Goal: Task Accomplishment & Management: Use online tool/utility

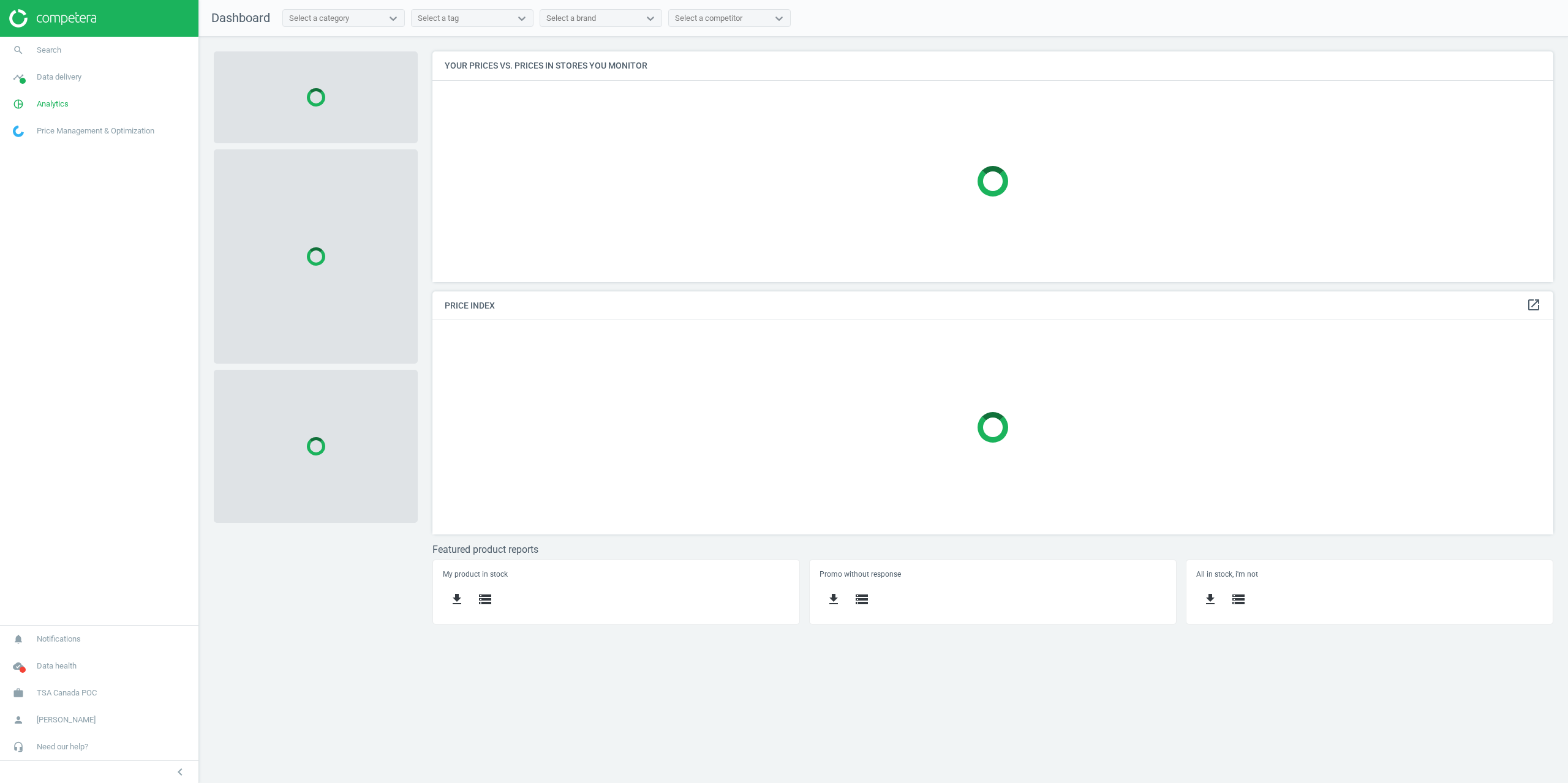
scroll to position [249, 1139]
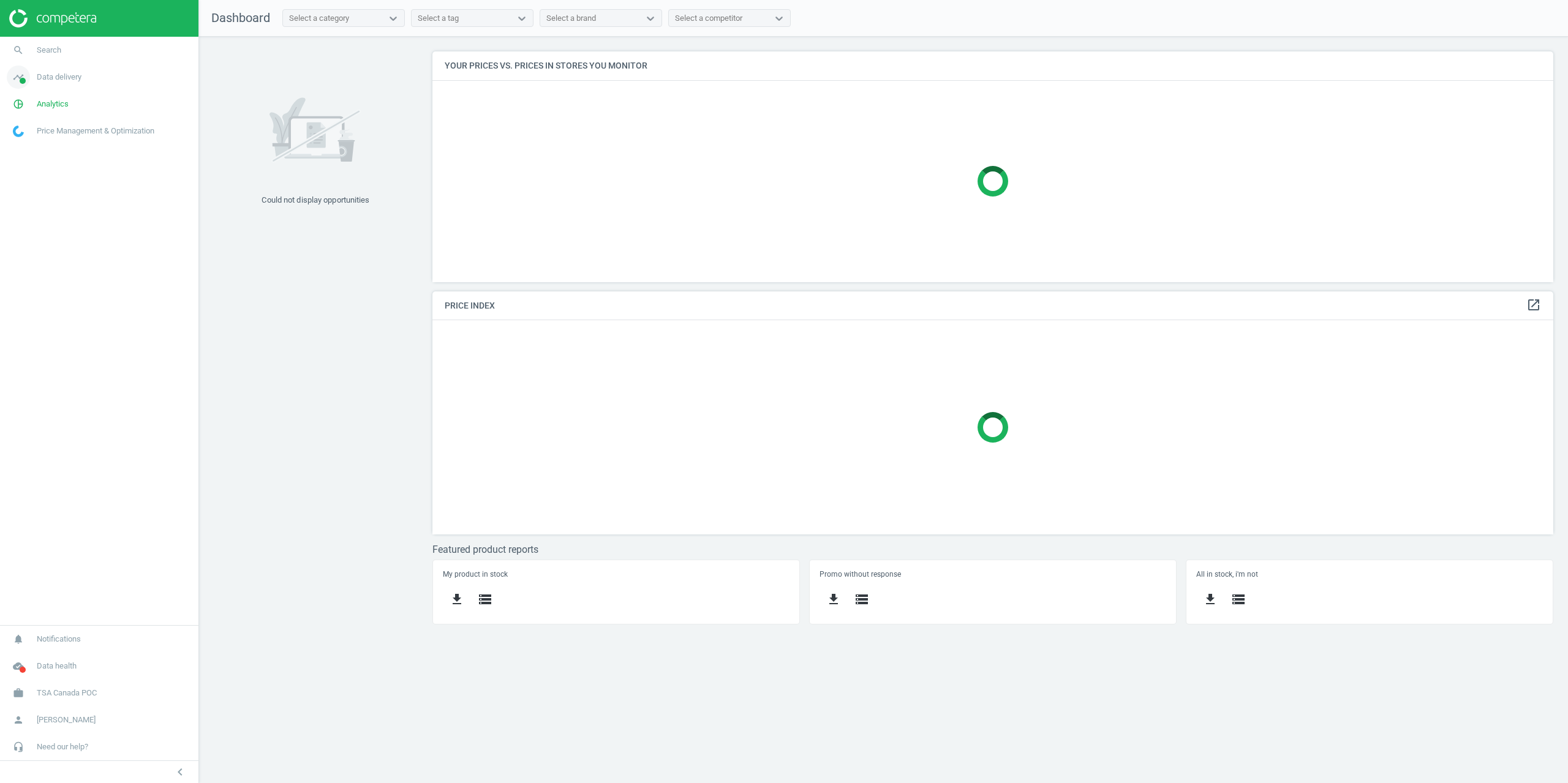
click at [57, 68] on link "timeline Data delivery" at bounding box center [99, 77] width 198 height 27
click at [38, 142] on span "Matches" at bounding box center [26, 140] width 27 height 10
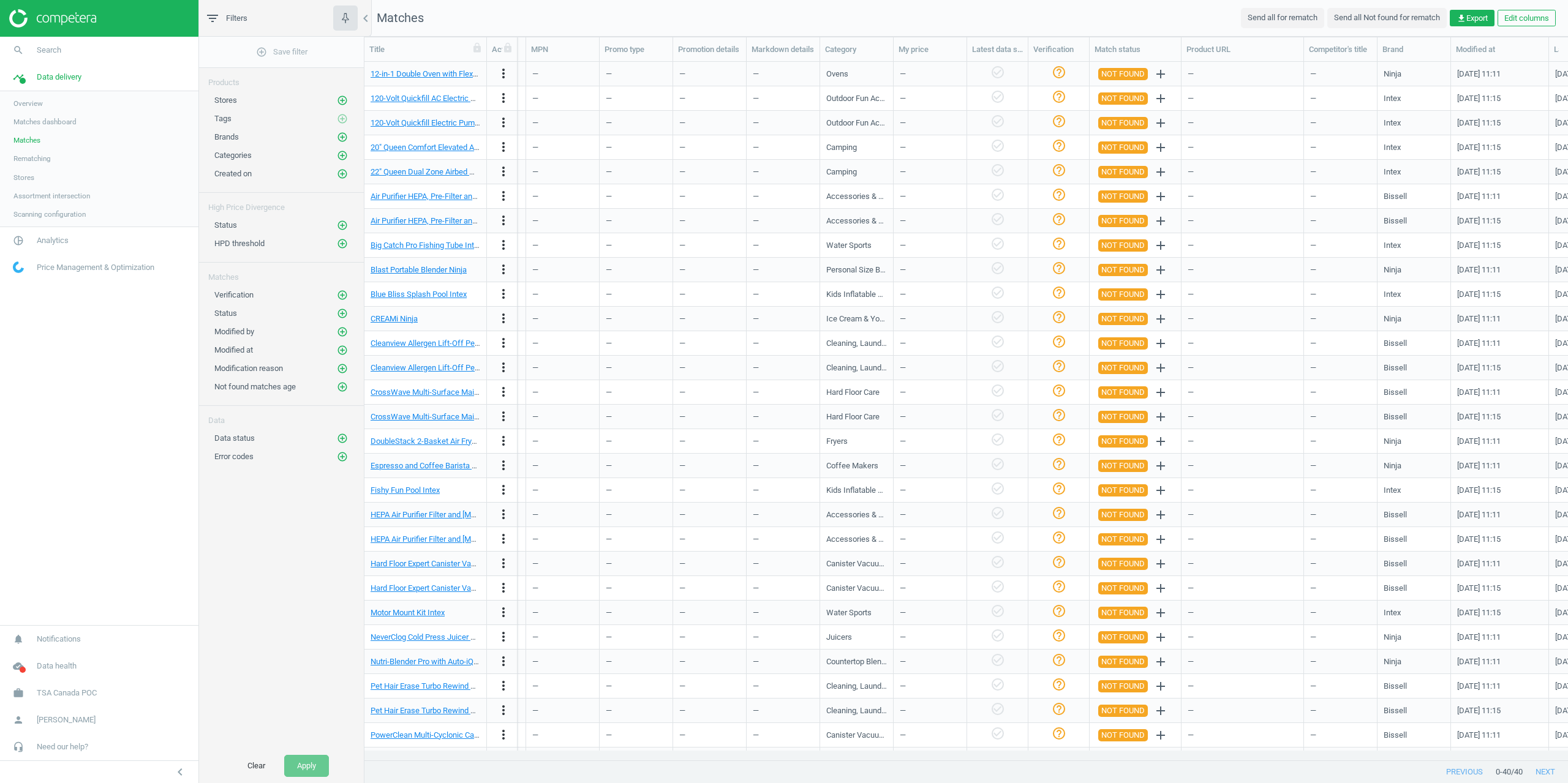
scroll to position [0, 364]
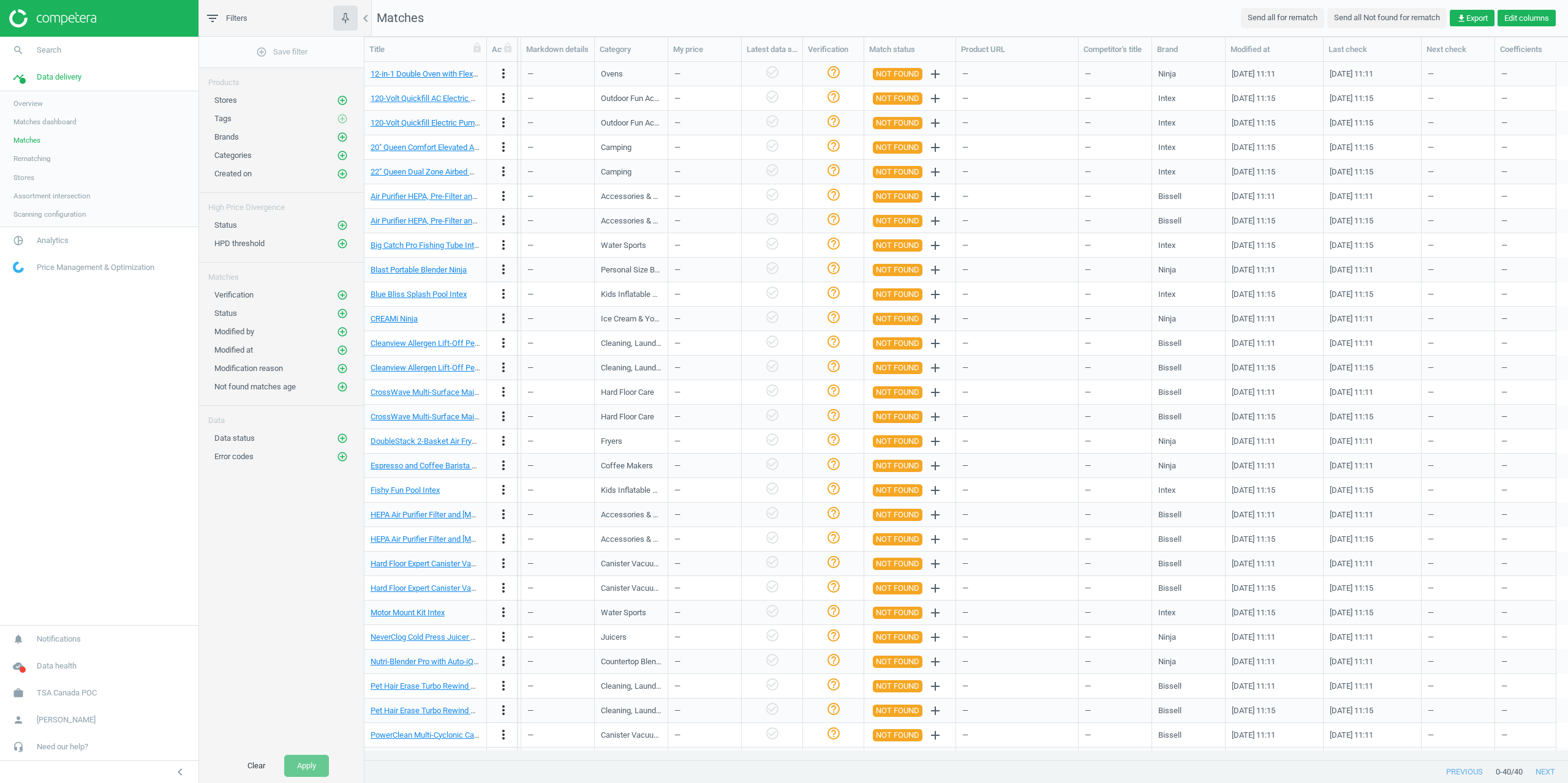
click at [1526, 23] on button "Edit columns" at bounding box center [1526, 19] width 58 height 17
click at [1408, 173] on label at bounding box center [1405, 173] width 18 height 12
click at [1406, 173] on input "checkbox" at bounding box center [1402, 173] width 8 height 8
checkbox input "true"
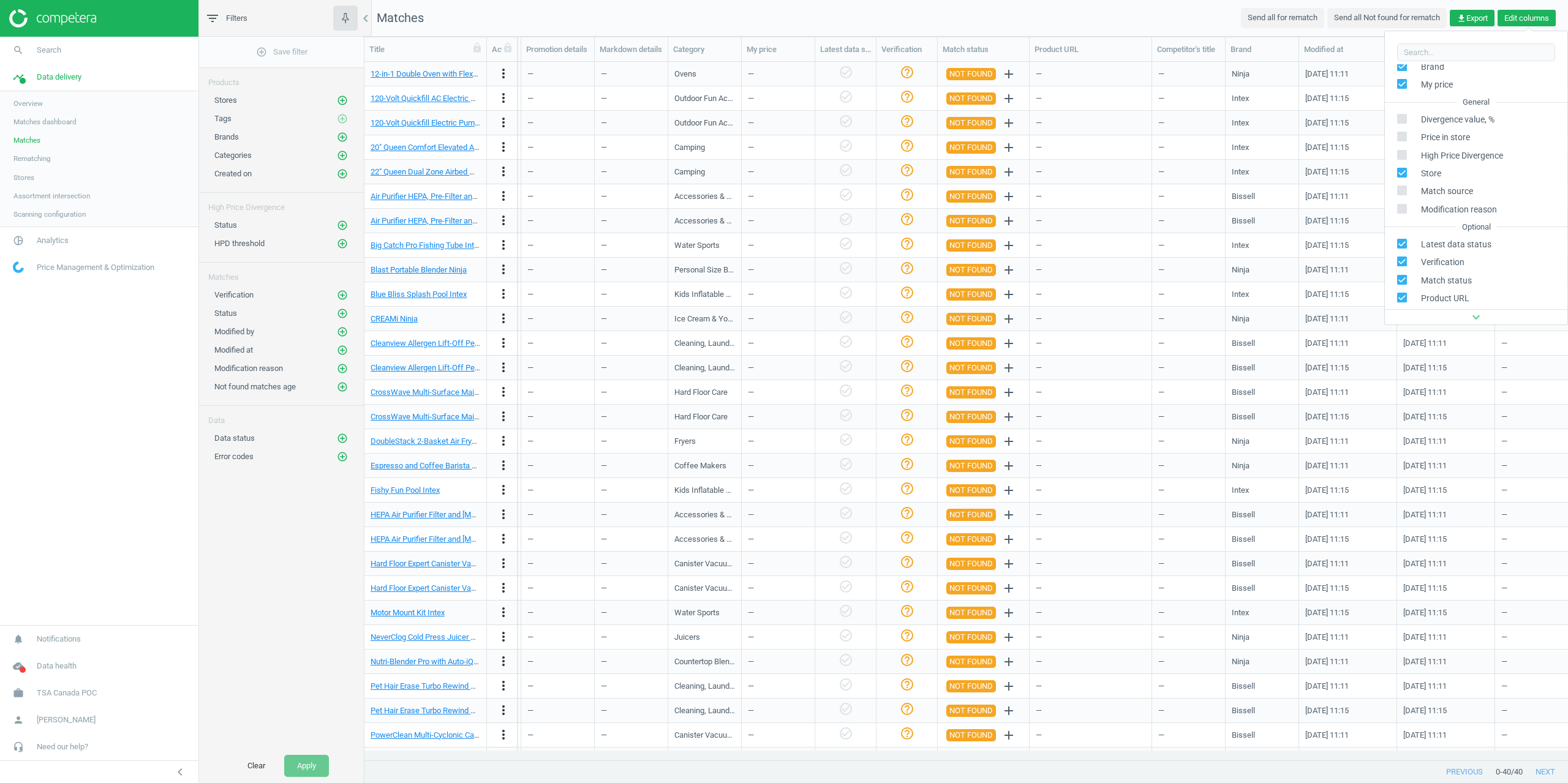
click at [1531, 17] on button "Edit columns" at bounding box center [1526, 19] width 58 height 17
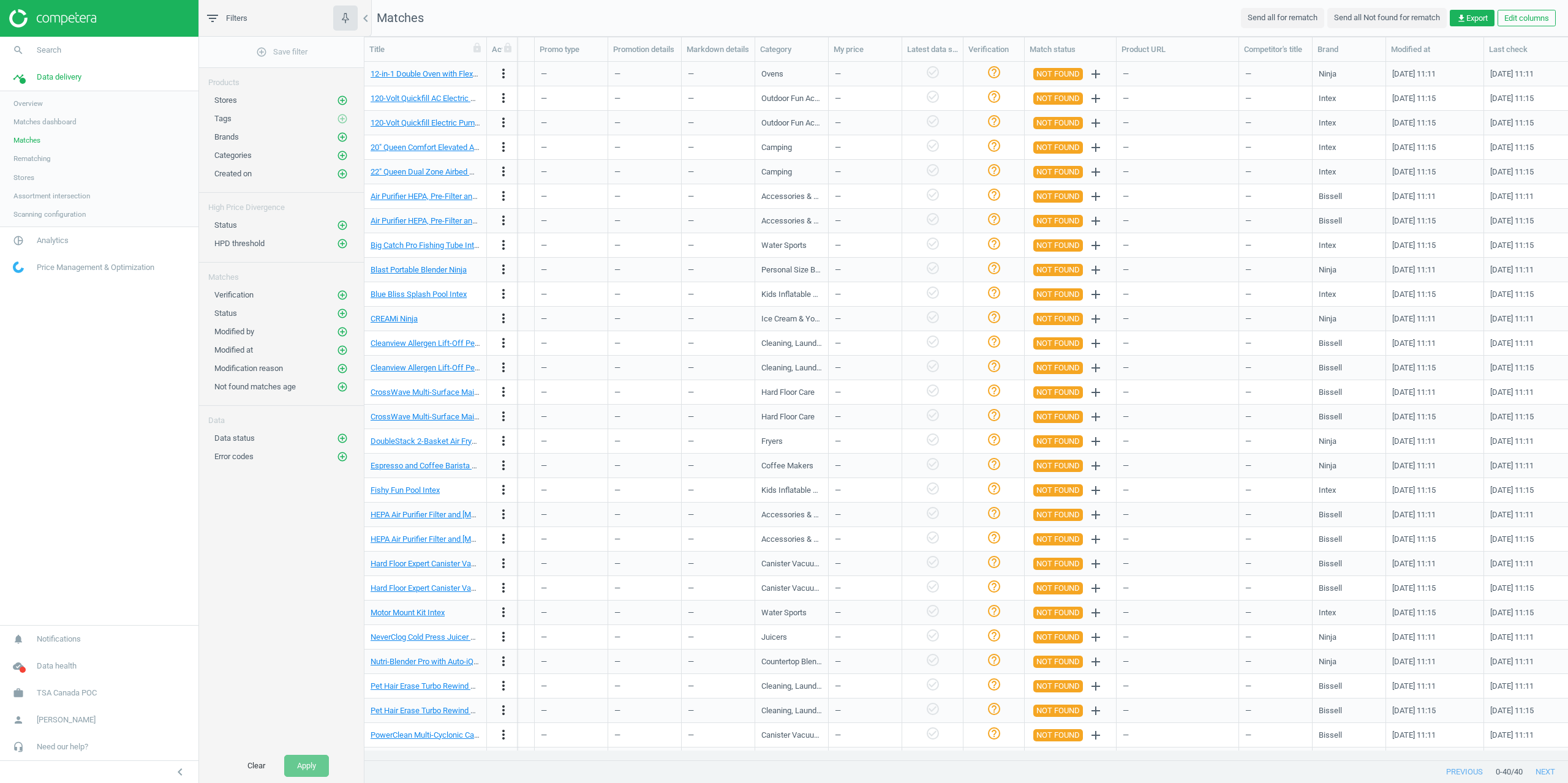
scroll to position [0, 0]
